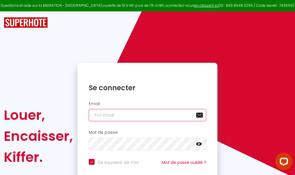
click at [147, 114] on input "email" at bounding box center [147, 115] width 117 height 12
type input "m"
checkbox input "true"
type input "ma"
checkbox input "true"
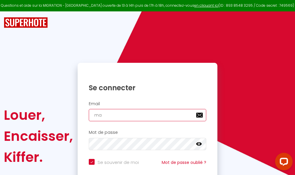
type input "mar"
checkbox input "true"
type input "marc"
checkbox input "true"
type input "marcd"
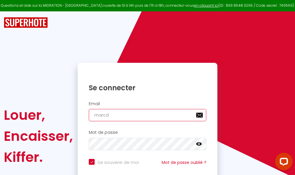
checkbox input "true"
type input "marcdp"
checkbox input "true"
type input "marcdpo"
checkbox input "true"
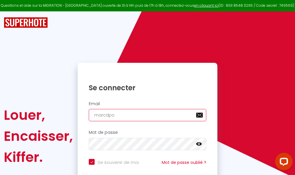
type input "marcdpoz"
checkbox input "true"
type input "marcdpoz."
checkbox input "true"
type input "marcdpoz.l"
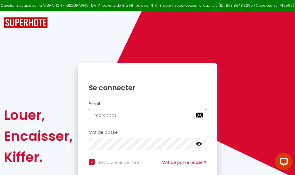
checkbox input "true"
type input "marcdpoz.lo"
checkbox input "true"
type input "marcdpoz.loc"
checkbox input "true"
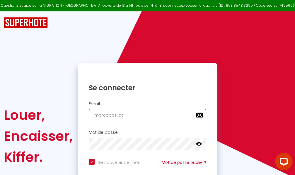
type input "marcdpoz.loca"
checkbox input "true"
type input "marcdpoz.locat"
checkbox input "true"
type input "marcdpoz.locati"
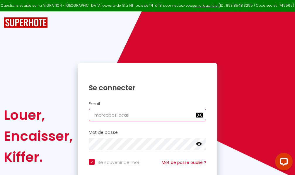
checkbox input "true"
type input "marcdpoz.locatio"
checkbox input "true"
type input "marcdpoz.location"
checkbox input "true"
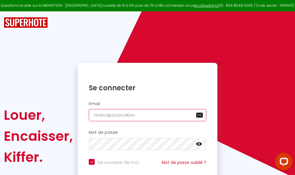
type input "marcdpoz.location@"
checkbox input "true"
type input "marcdpoz.location@g"
checkbox input "true"
type input "marcdpoz.location@gm"
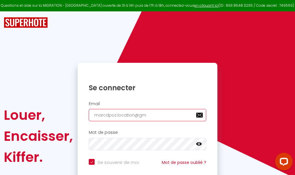
checkbox input "true"
type input "marcdpoz.location@gma"
checkbox input "true"
type input "marcdpoz.location@gmai"
checkbox input "true"
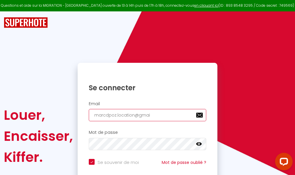
type input "[EMAIL_ADDRESS]"
checkbox input "true"
type input "[EMAIL_ADDRESS]."
checkbox input "true"
type input "marcdpoz.location@gmail.c"
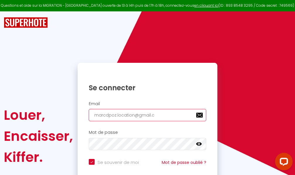
checkbox input "true"
type input "[EMAIL_ADDRESS][DOMAIN_NAME]"
checkbox input "true"
type input "[EMAIL_ADDRESS][DOMAIN_NAME]"
checkbox input "true"
